Goal: Find specific page/section: Find specific page/section

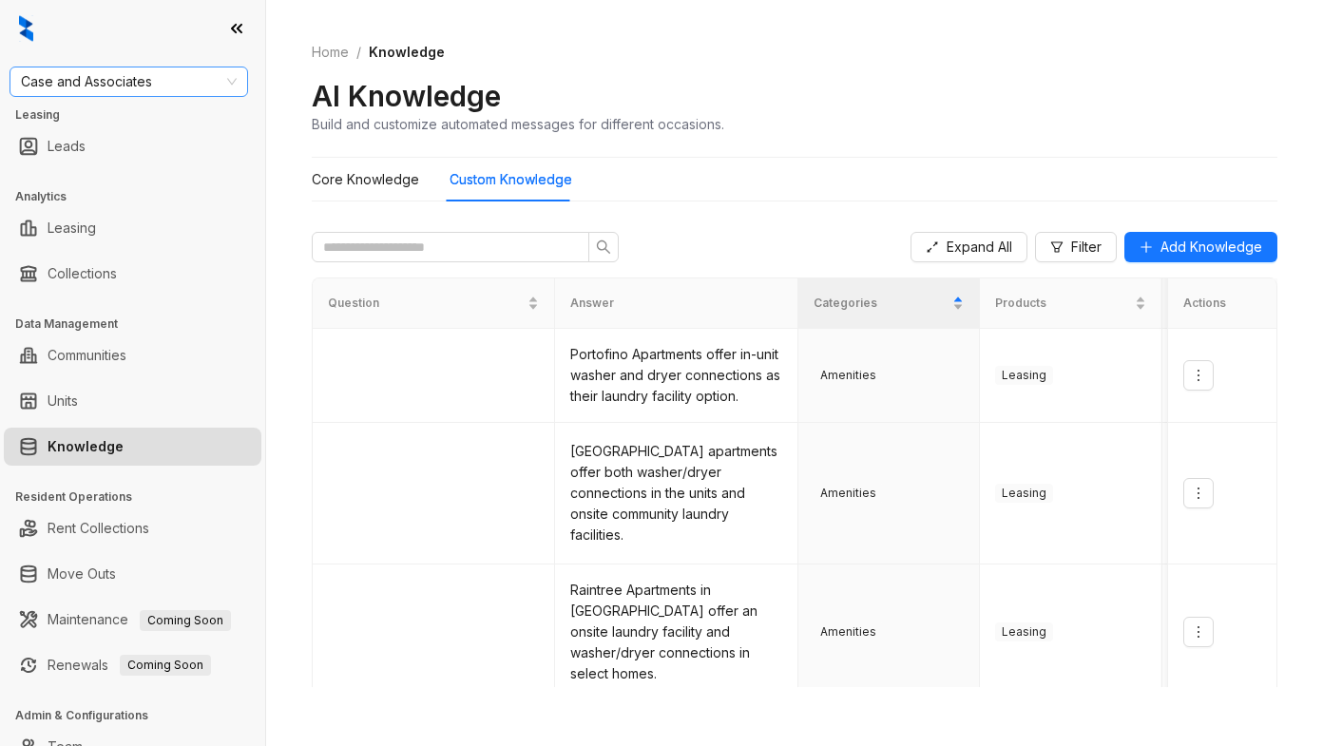
click at [183, 77] on span "Case and Associates" at bounding box center [129, 81] width 216 height 29
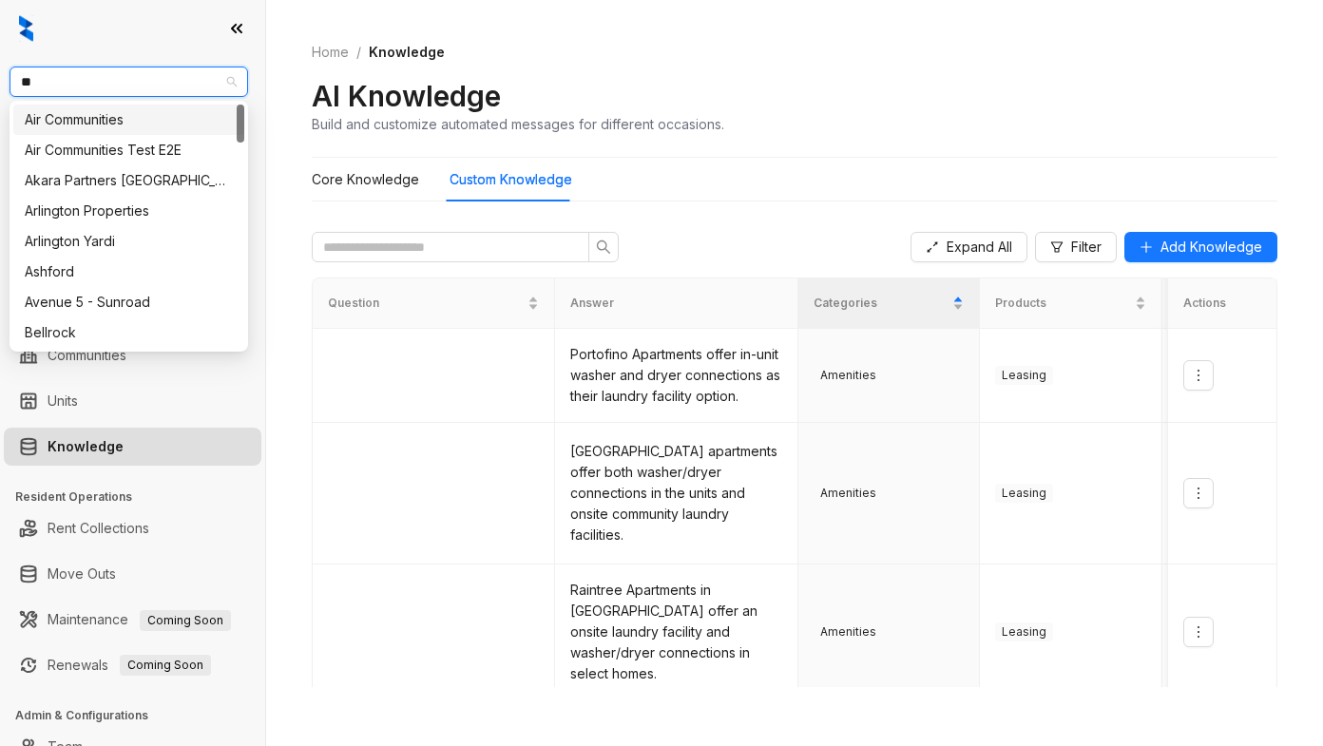
type input "***"
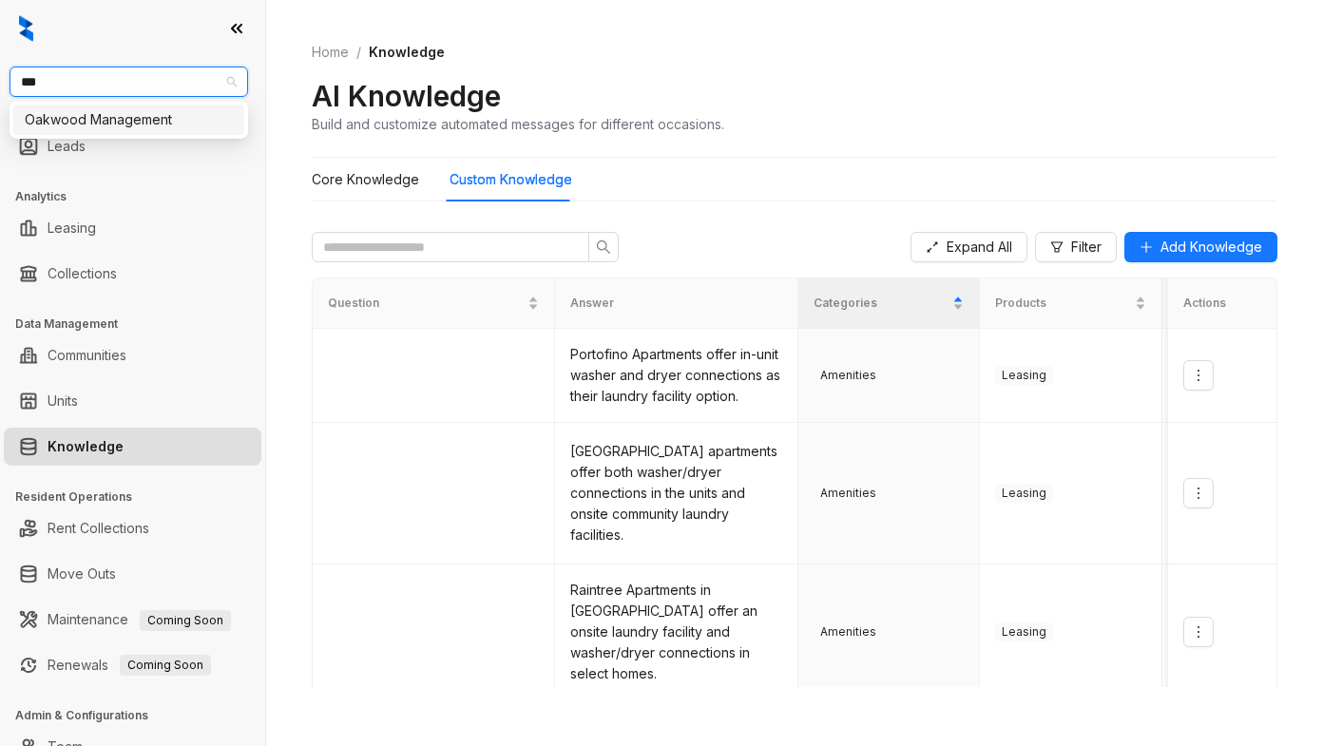
click at [163, 121] on div "Oakwood Management" at bounding box center [129, 119] width 208 height 21
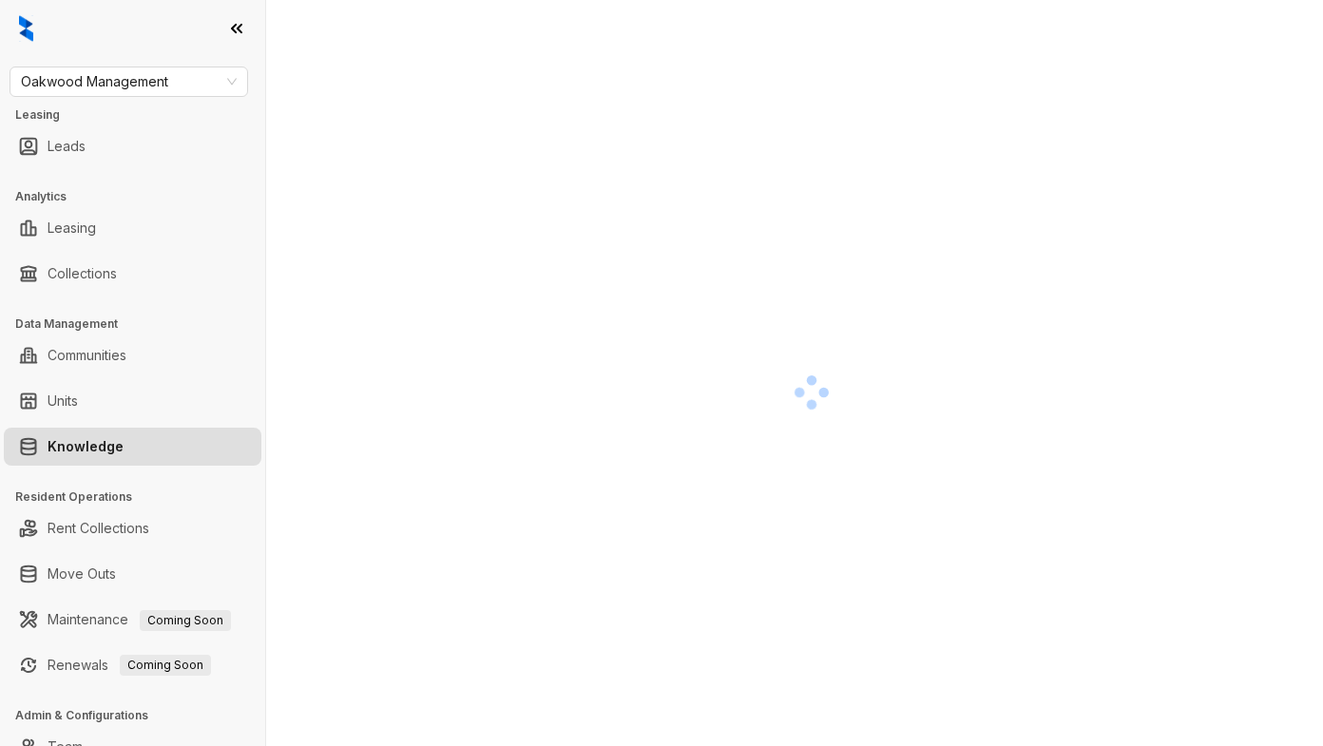
click at [890, 214] on div at bounding box center [812, 392] width 1000 height 746
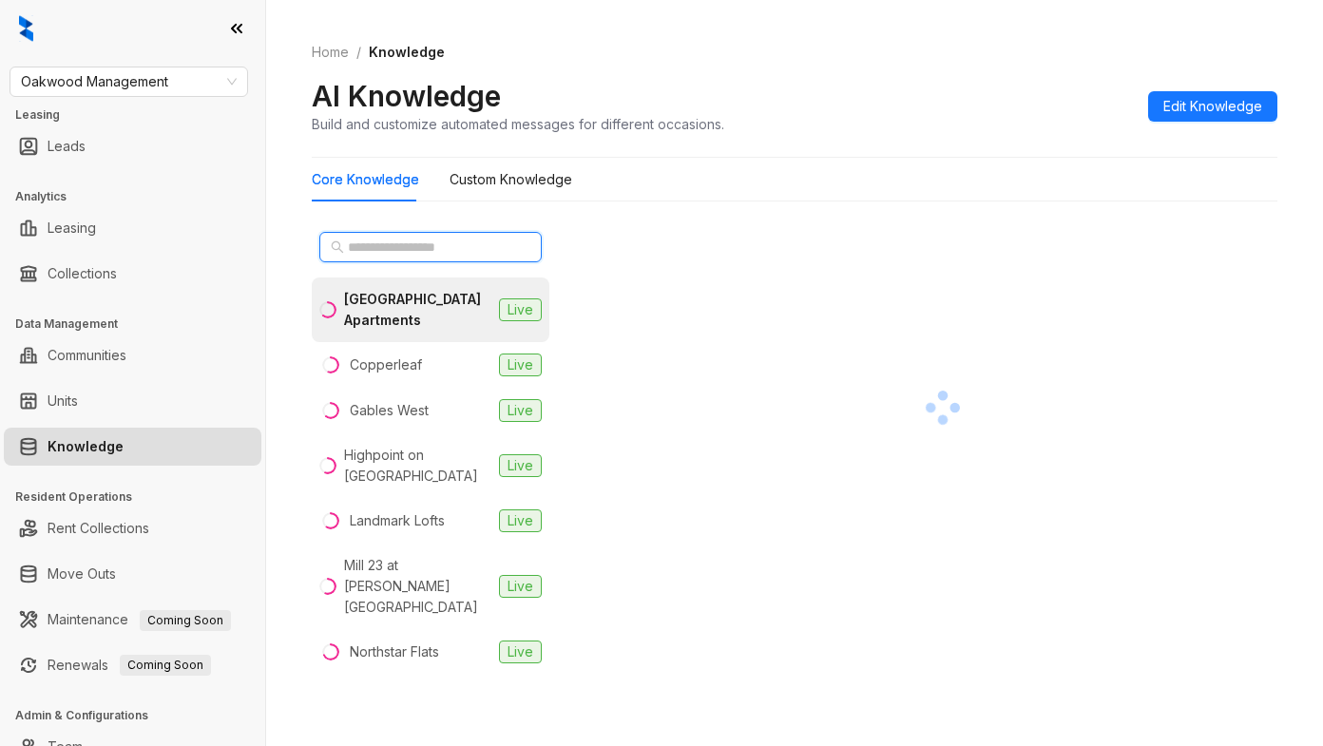
click at [393, 250] on input "text" at bounding box center [431, 247] width 167 height 21
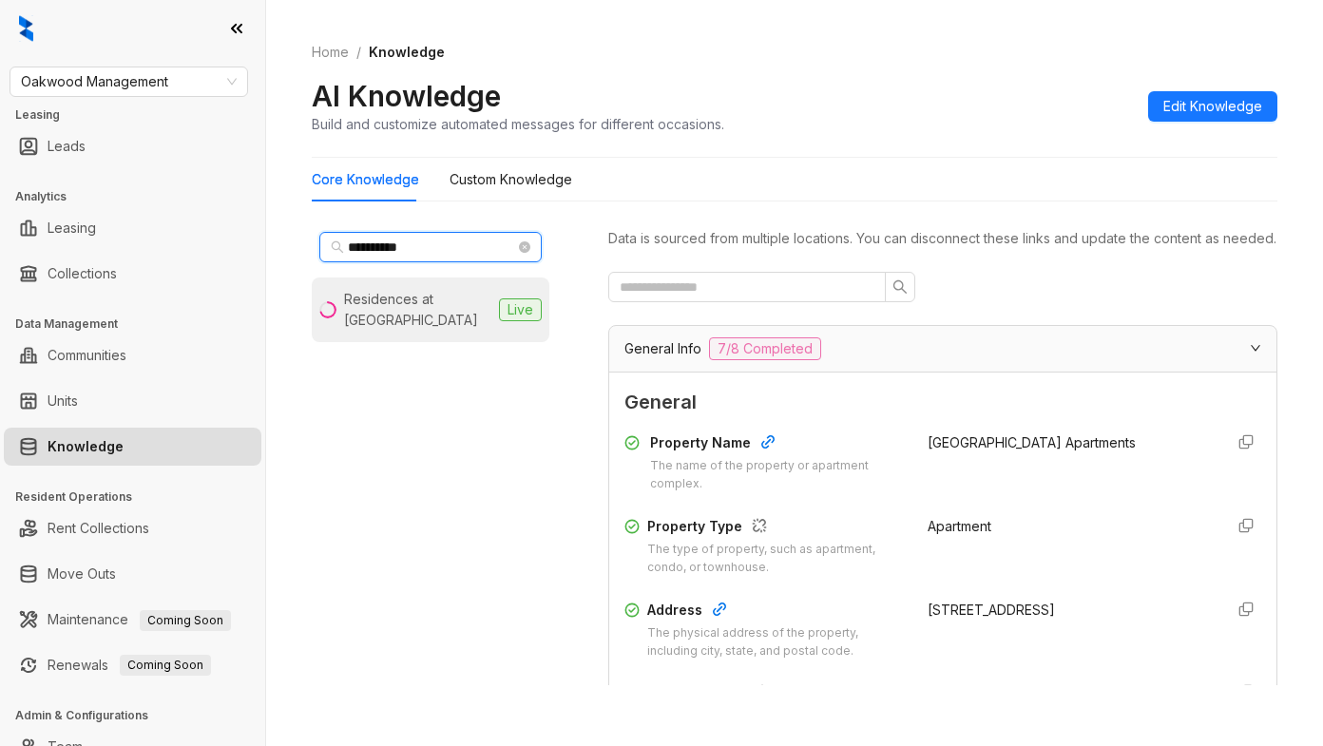
type input "**********"
click at [374, 301] on div "Residences at Topiary Park" at bounding box center [417, 310] width 147 height 42
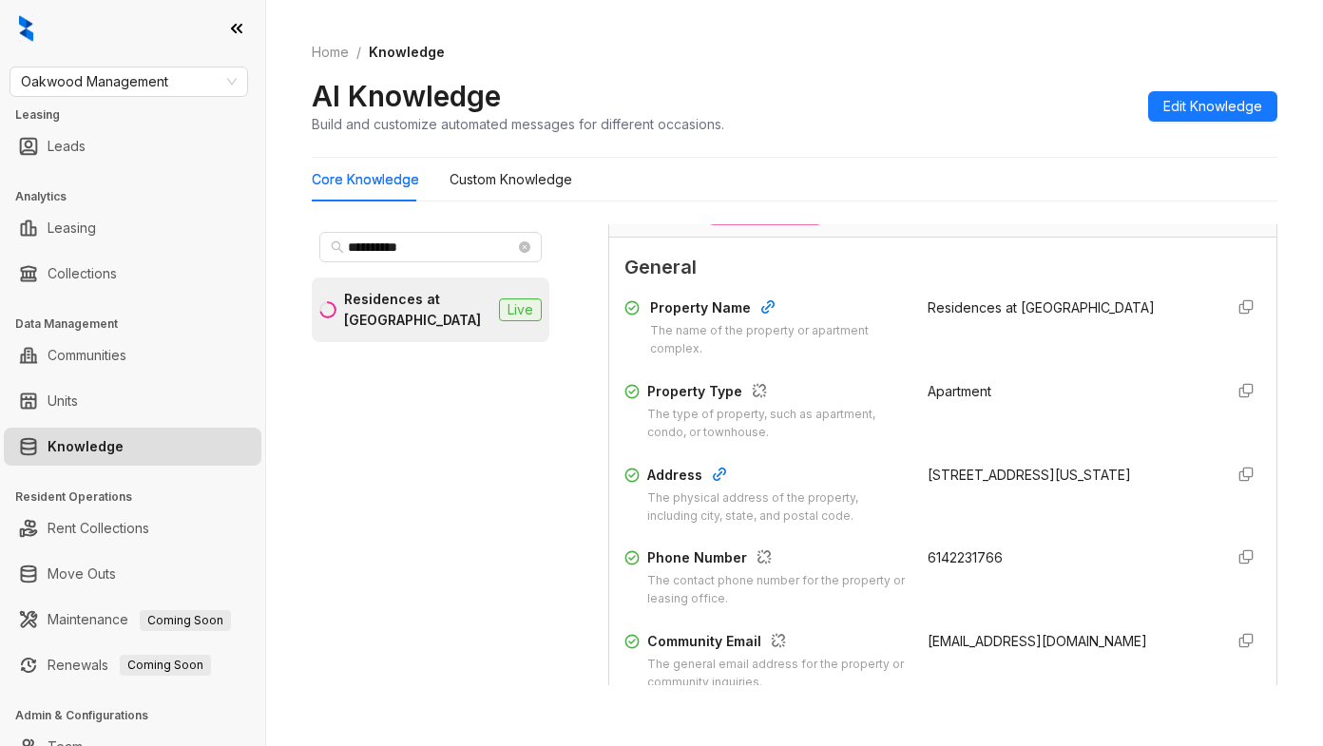
scroll to position [190, 0]
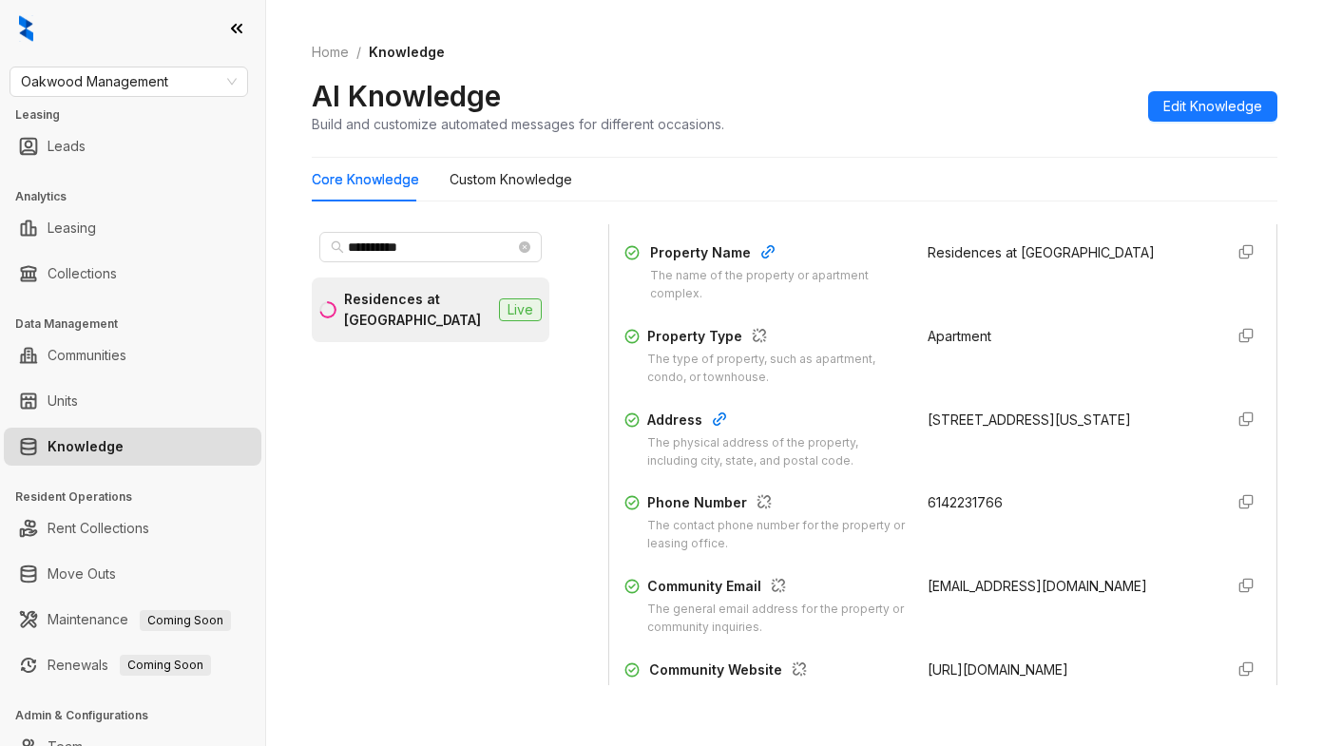
drag, startPoint x: 903, startPoint y: 439, endPoint x: 983, endPoint y: 468, distance: 84.8
click at [991, 469] on div "Address The physical address of the property, including city, state, and postal…" at bounding box center [942, 440] width 637 height 61
copy div "65 South Washington Ave., Columbus, OH, 43215"
drag, startPoint x: 883, startPoint y: 412, endPoint x: 1043, endPoint y: 301, distance: 194.0
click at [884, 412] on div "Property Name The name of the property or apartment complex. Residences at Topi…" at bounding box center [942, 481] width 637 height 492
